Goal: Task Accomplishment & Management: Manage account settings

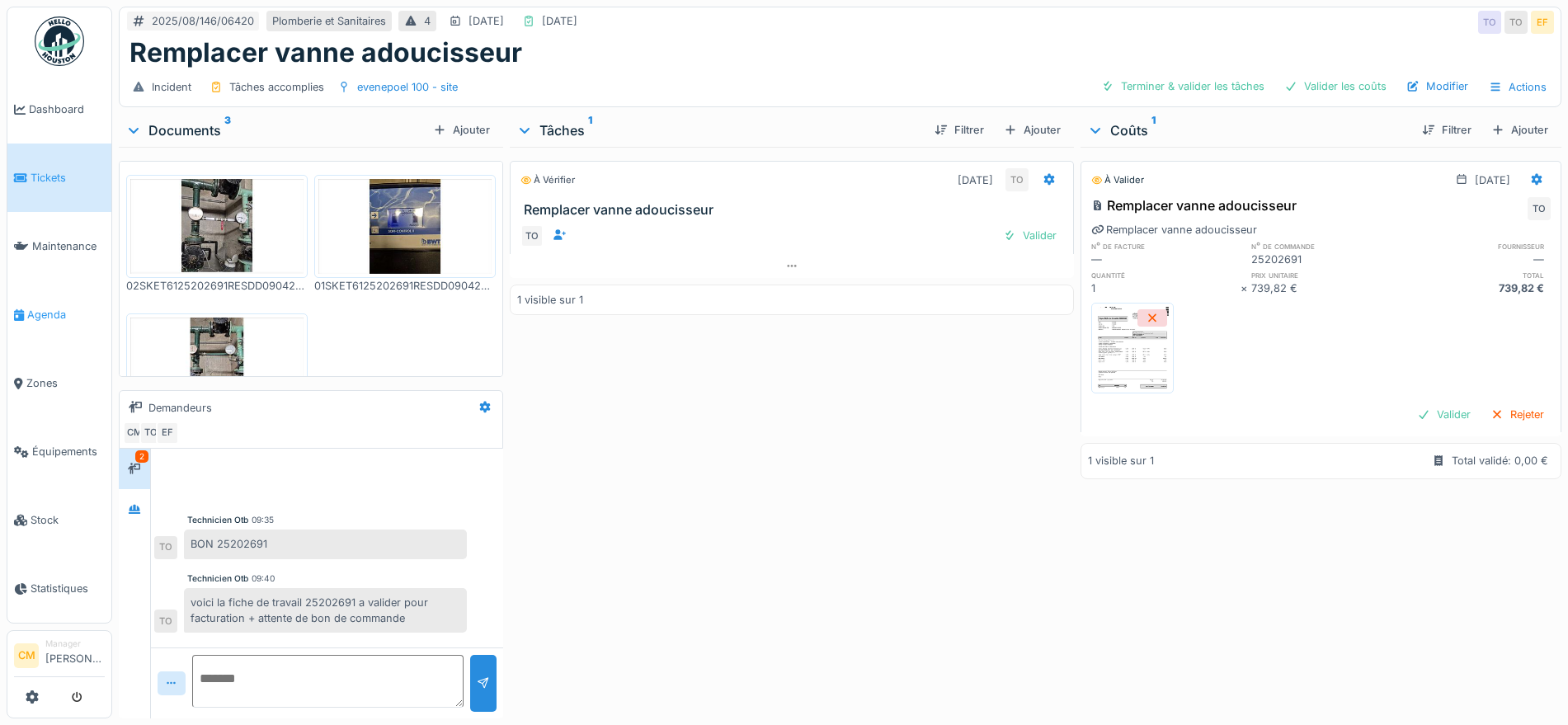
click at [28, 307] on span "Agenda" at bounding box center [66, 314] width 77 height 16
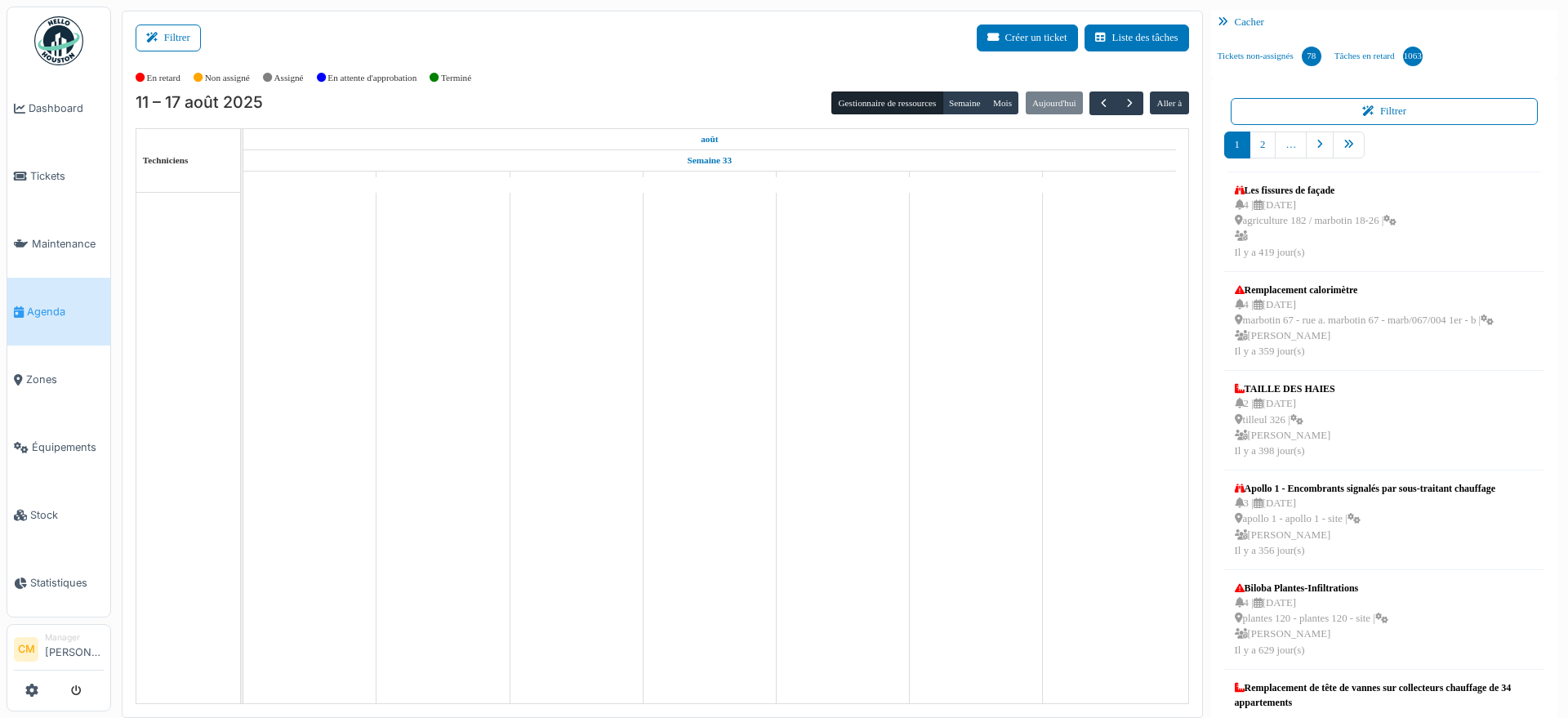
click at [167, 35] on button "Filtrer" at bounding box center [168, 38] width 66 height 27
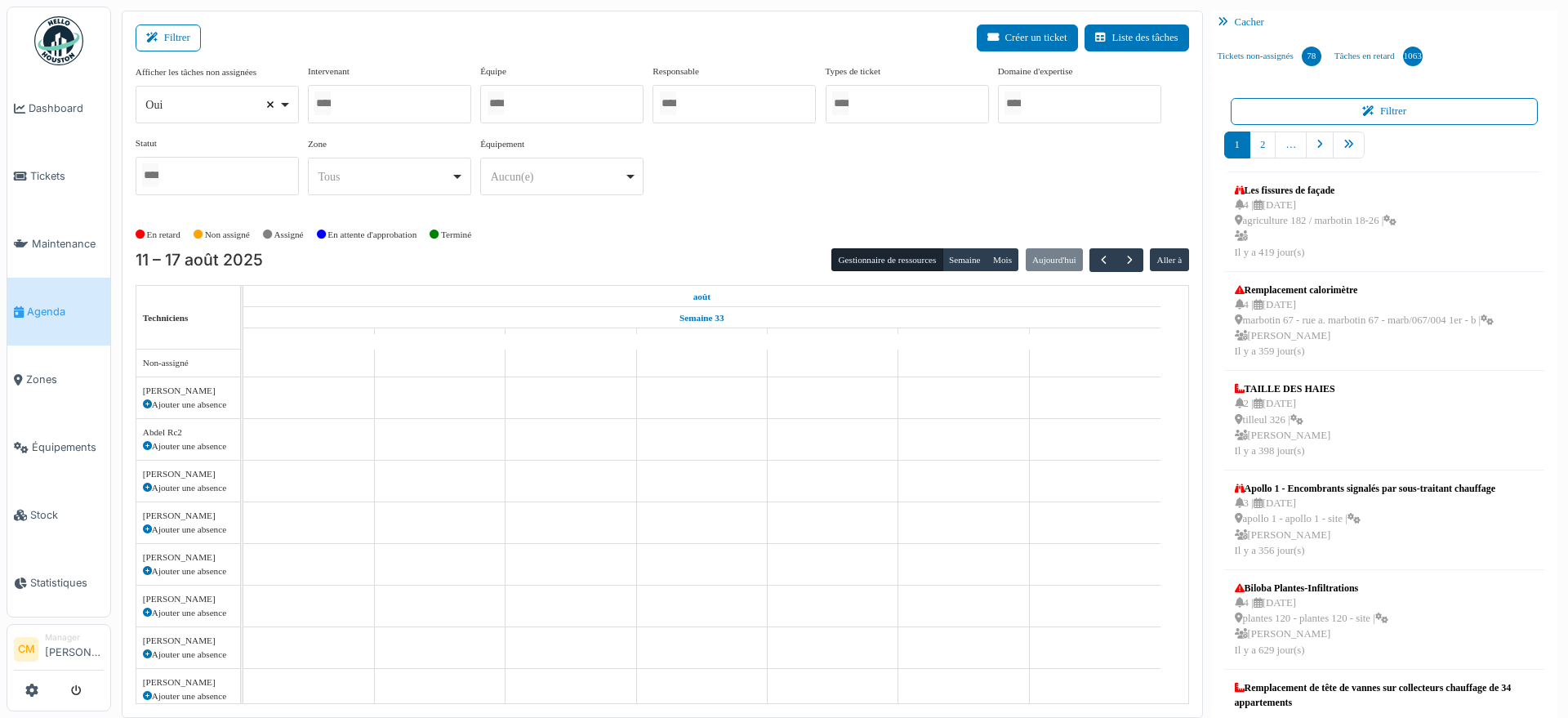
select select
click at [359, 98] on div at bounding box center [389, 104] width 163 height 39
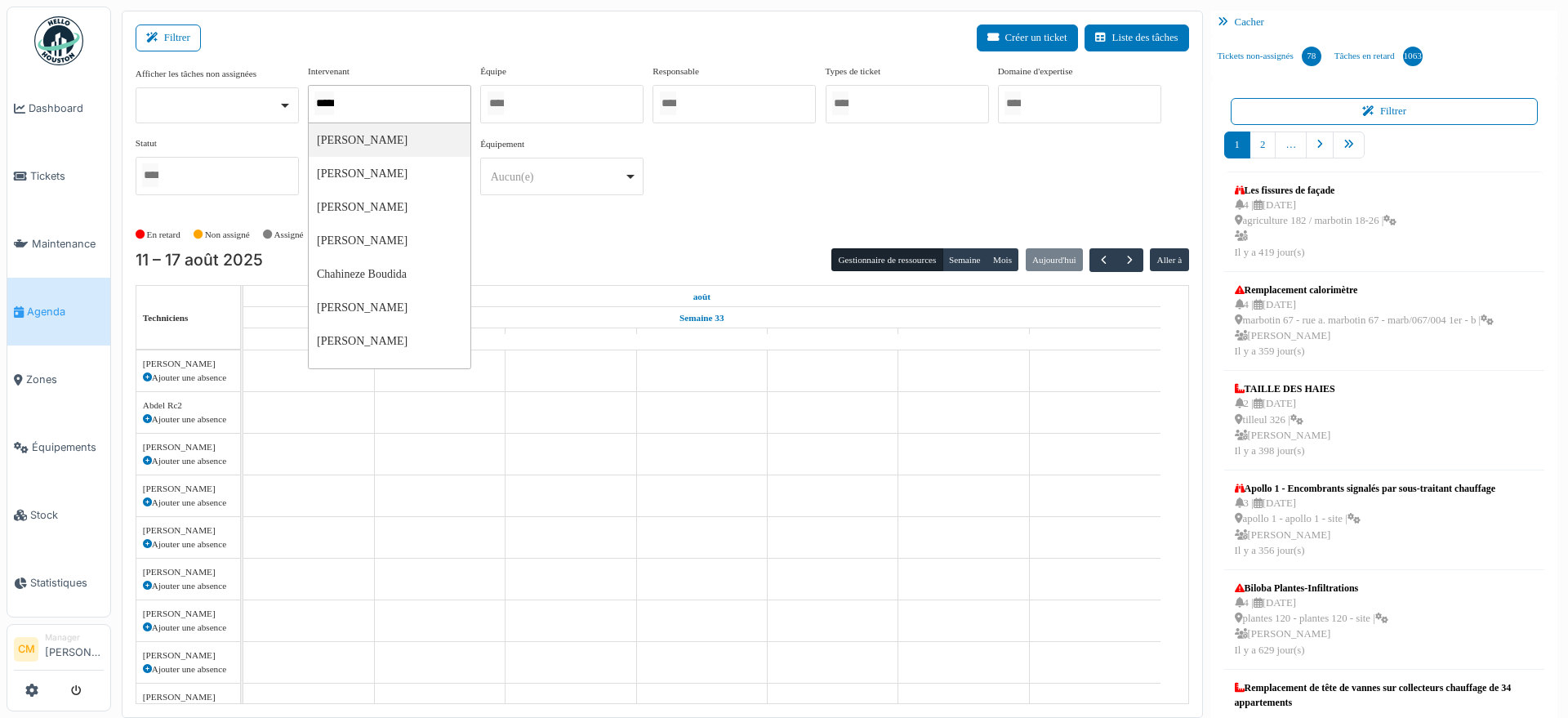
type input "******"
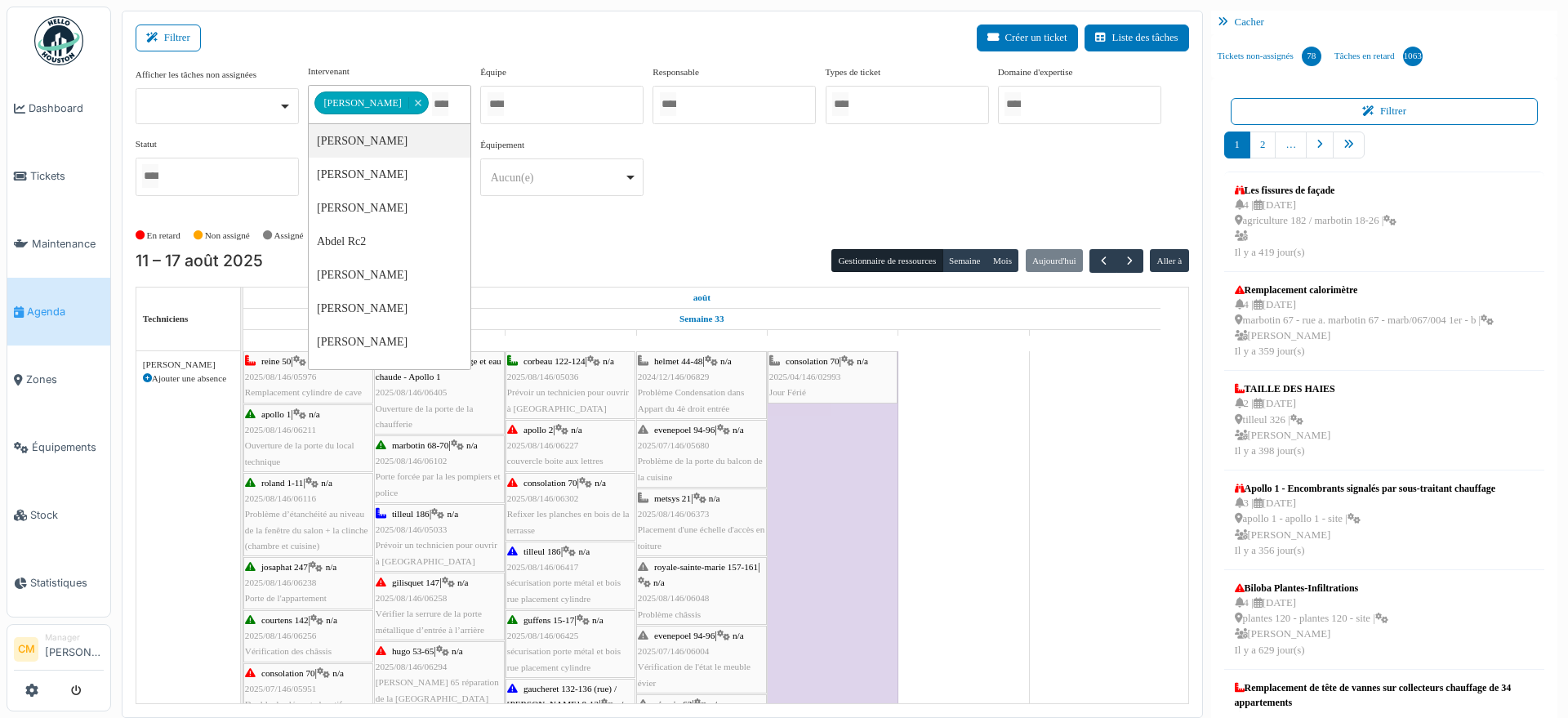
click at [749, 157] on div "**********" at bounding box center [662, 137] width 1054 height 145
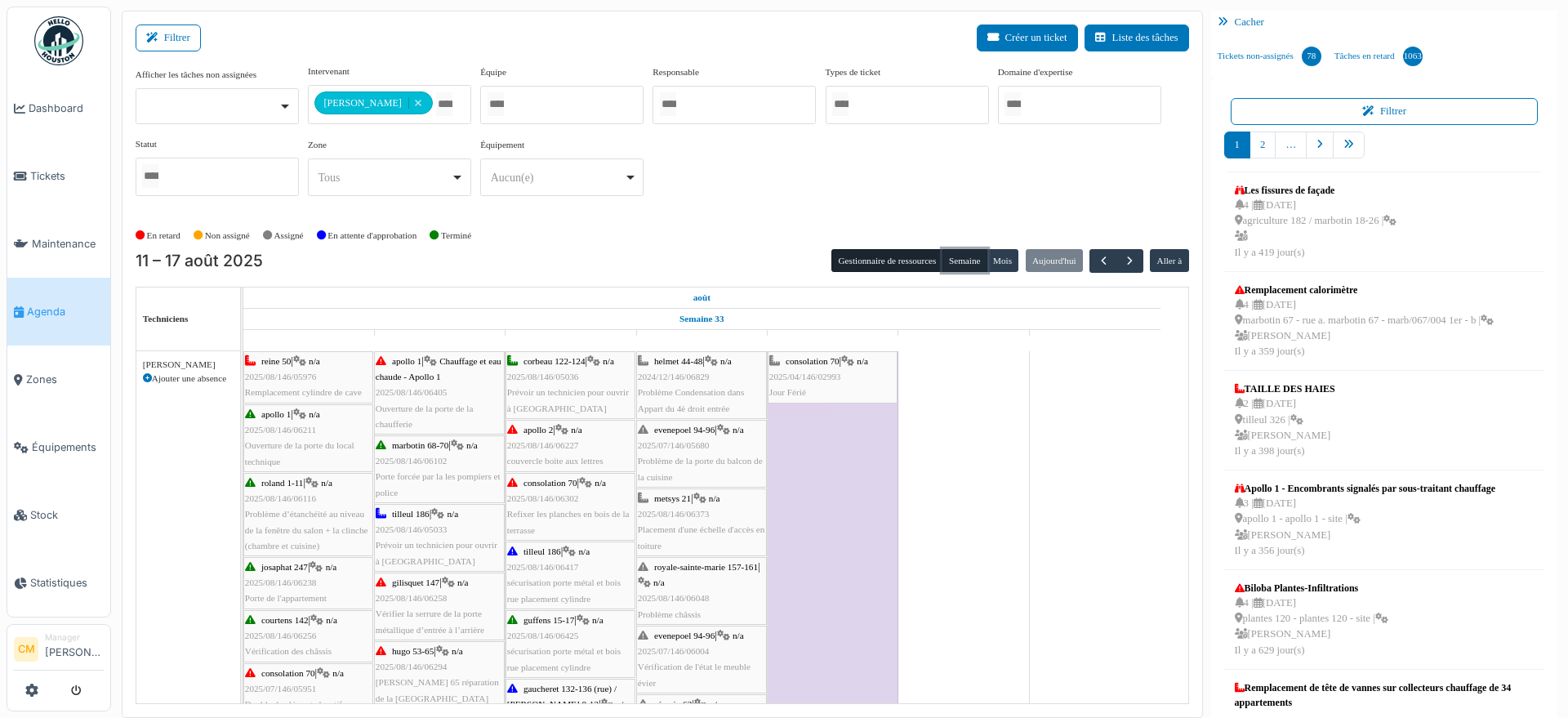
click at [964, 265] on button "Semaine" at bounding box center [965, 260] width 45 height 23
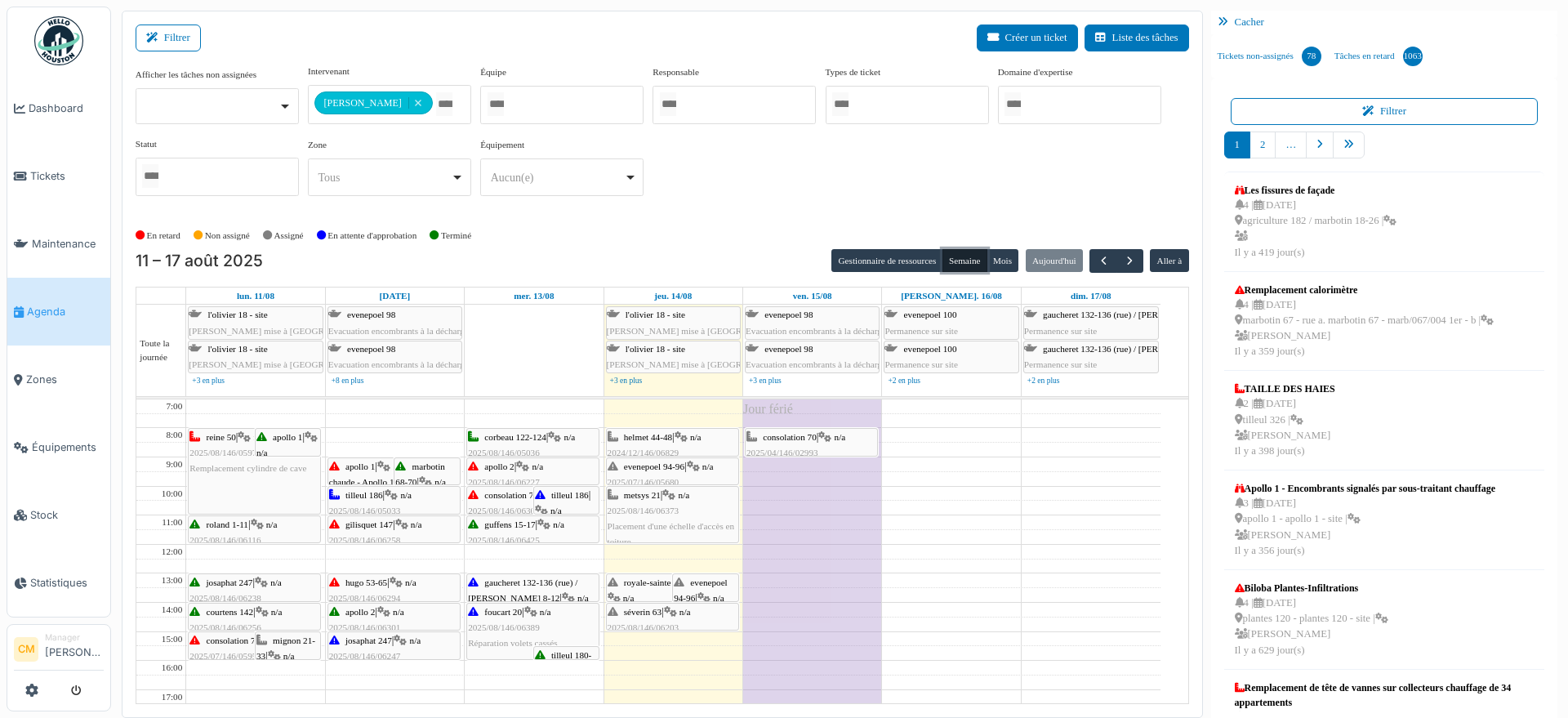
click at [643, 448] on span "2024/12/146/06829" at bounding box center [644, 453] width 72 height 10
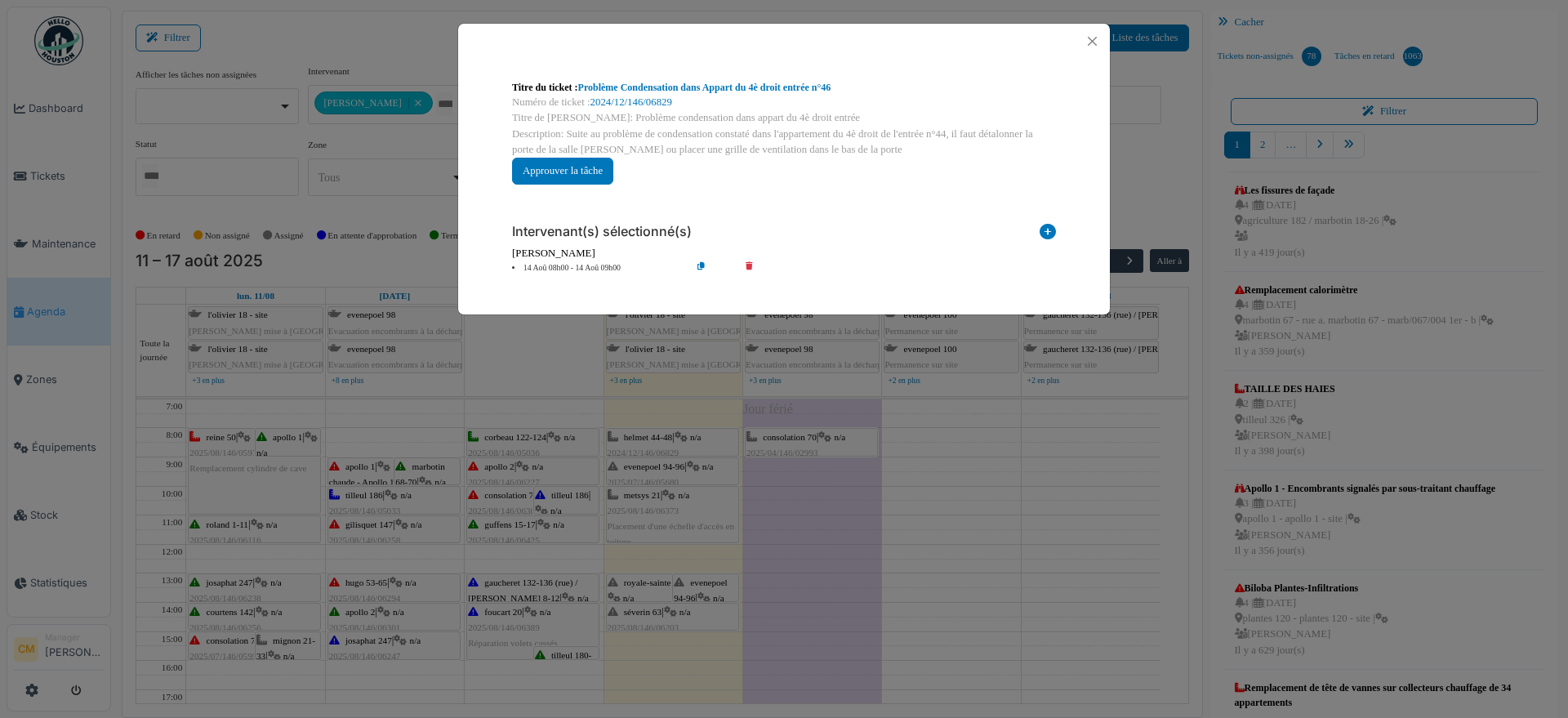
click at [651, 469] on div "Titre du ticket : Problème Condensation dans Appart du 4è droit entrée n°46 Num…" at bounding box center [784, 359] width 1568 height 718
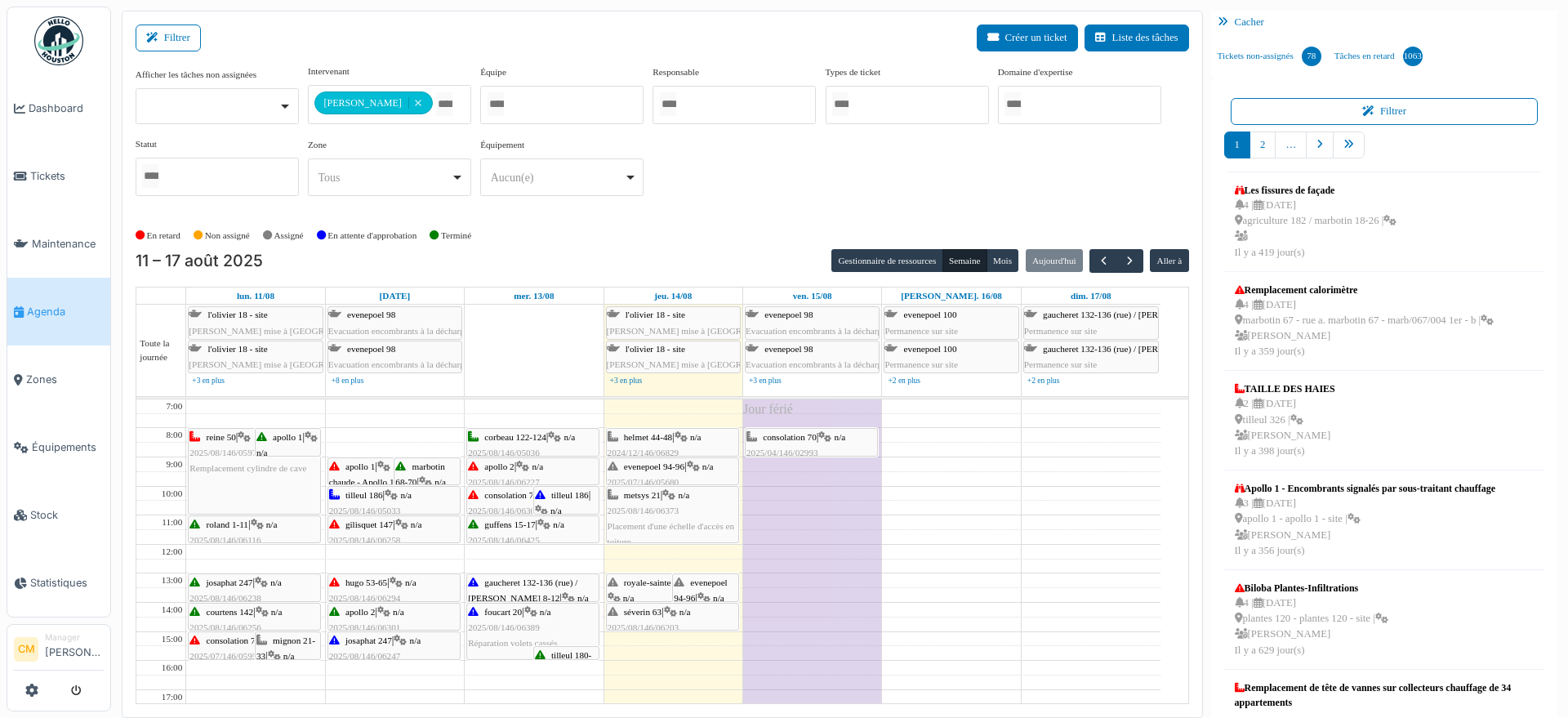
click at [651, 469] on span "evenepoel 94-96" at bounding box center [655, 467] width 61 height 10
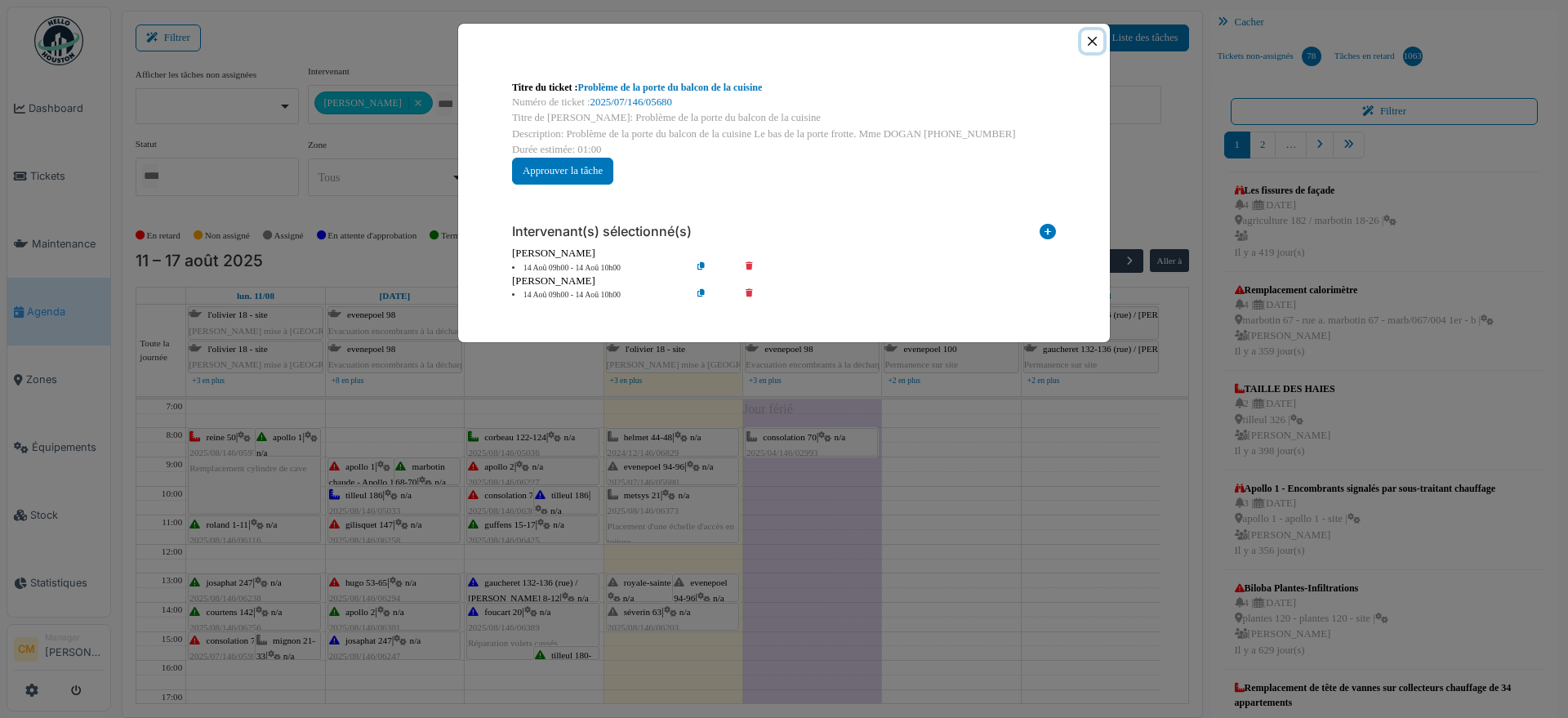
click at [1086, 43] on button "Close" at bounding box center [1092, 41] width 22 height 22
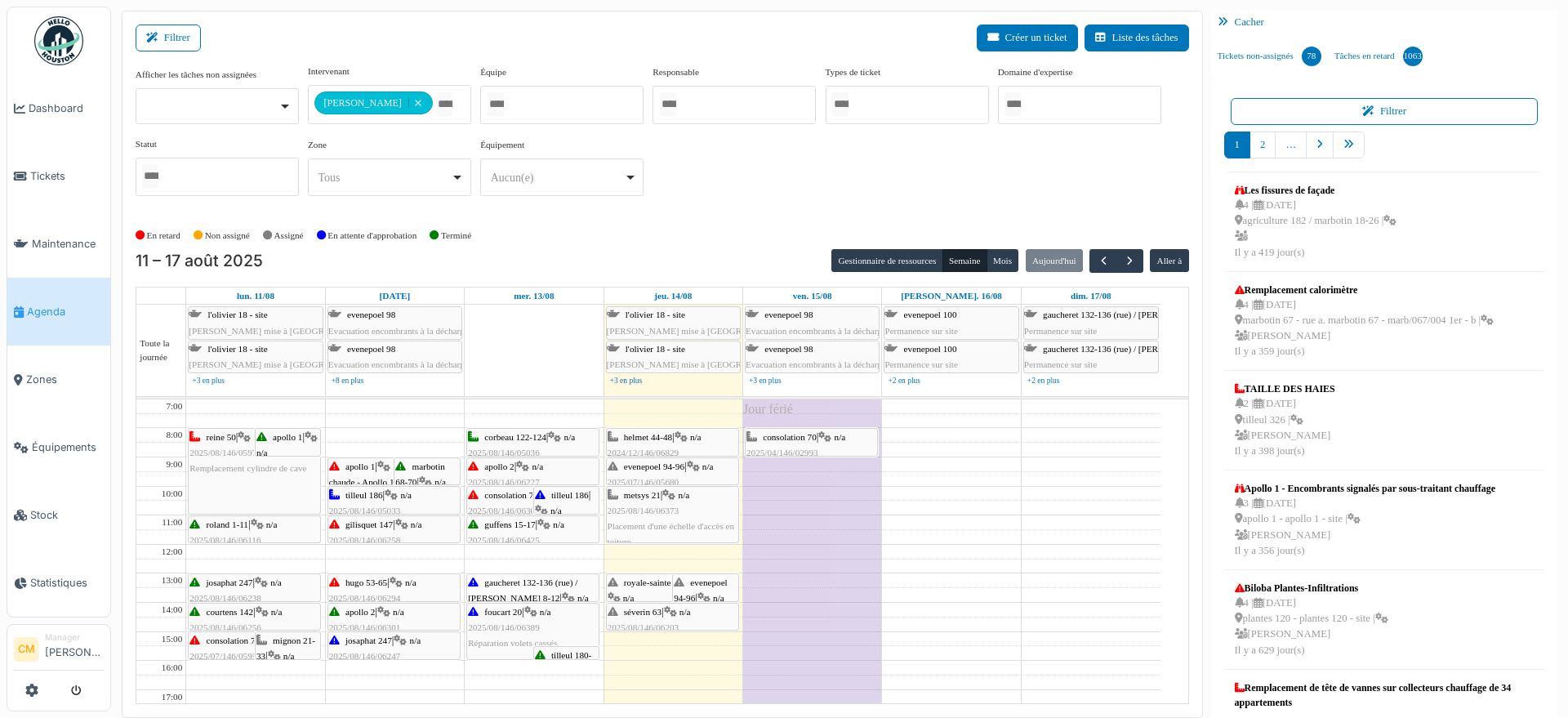
click at [661, 522] on span "Placement d'une échelle d'accès en toiture" at bounding box center [671, 533] width 127 height 25
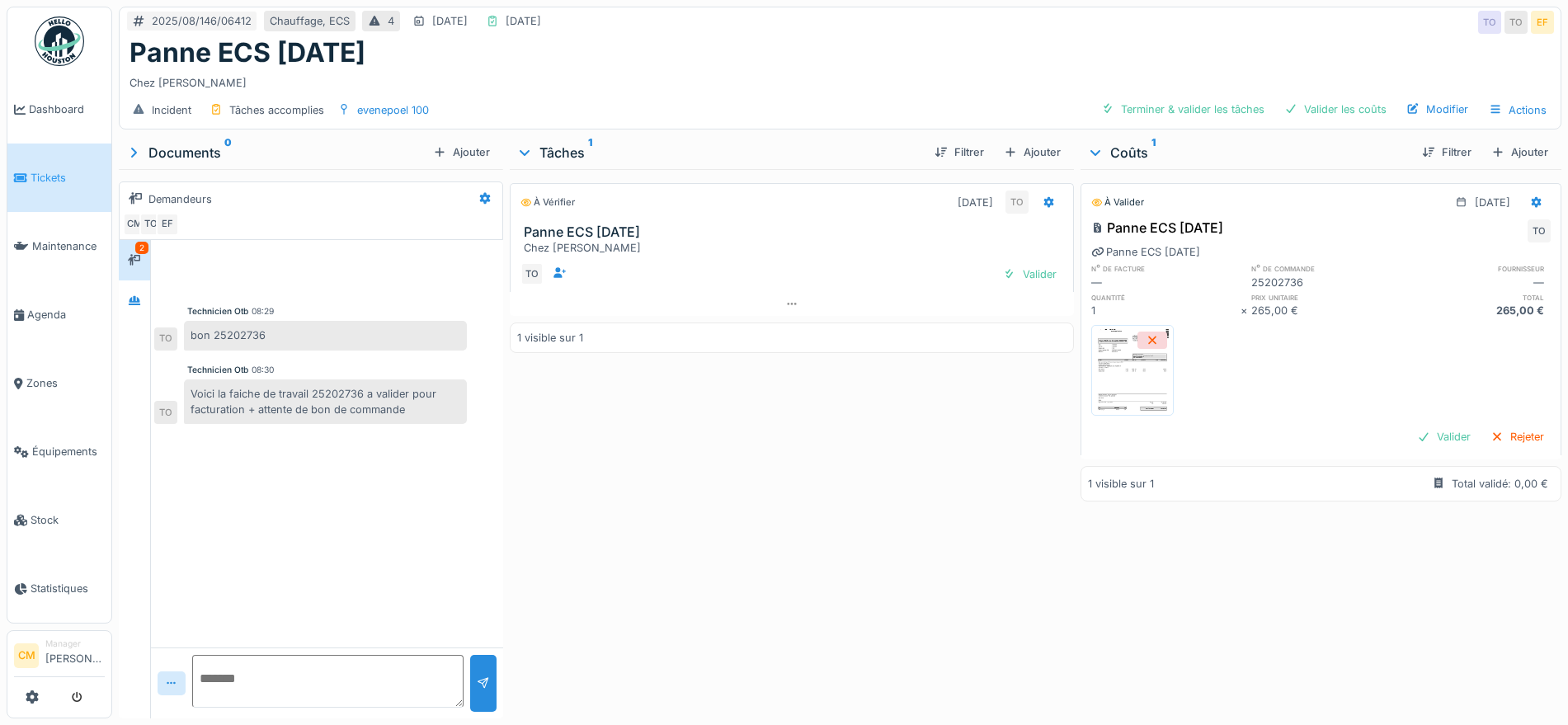
click at [59, 35] on img at bounding box center [60, 41] width 50 height 50
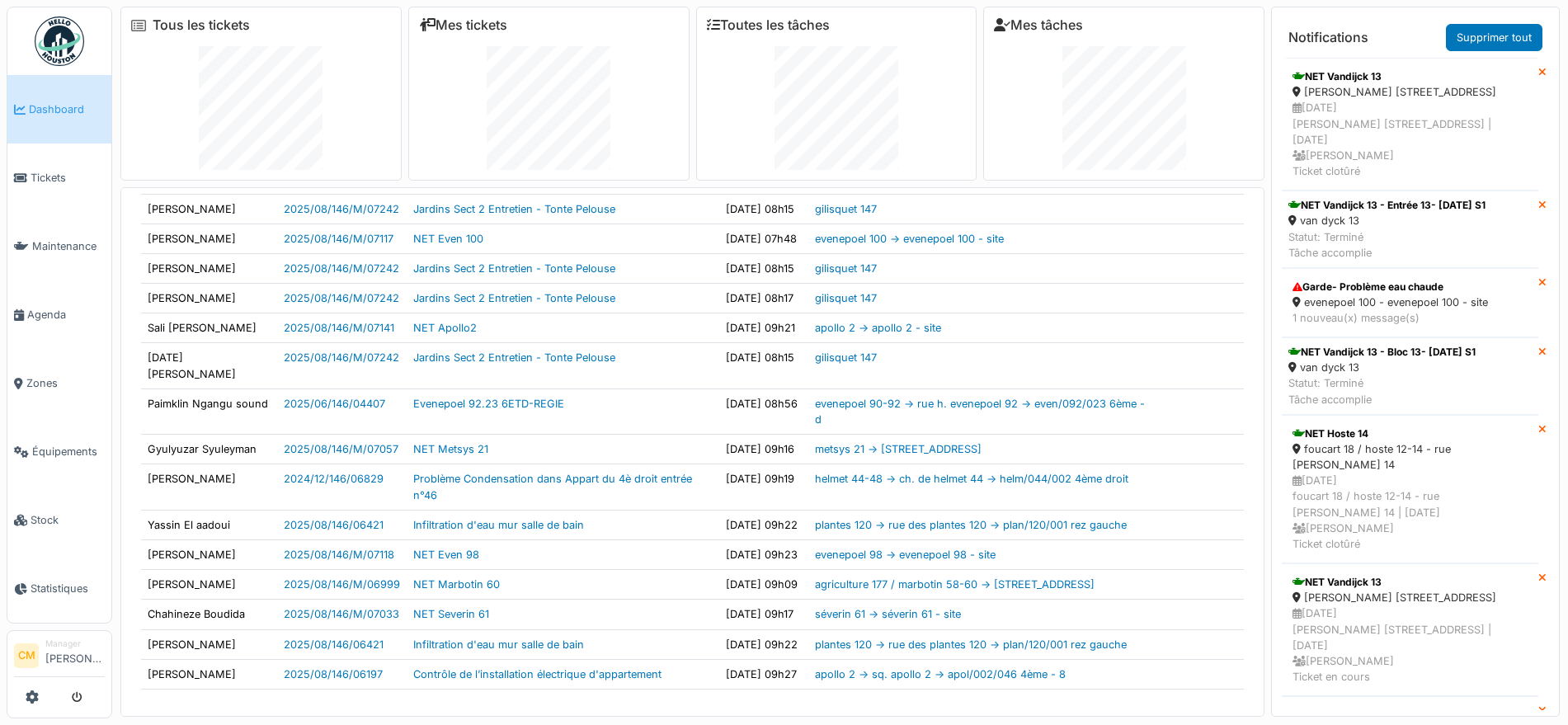
scroll to position [309, 0]
